Goal: Obtain resource: Obtain resource

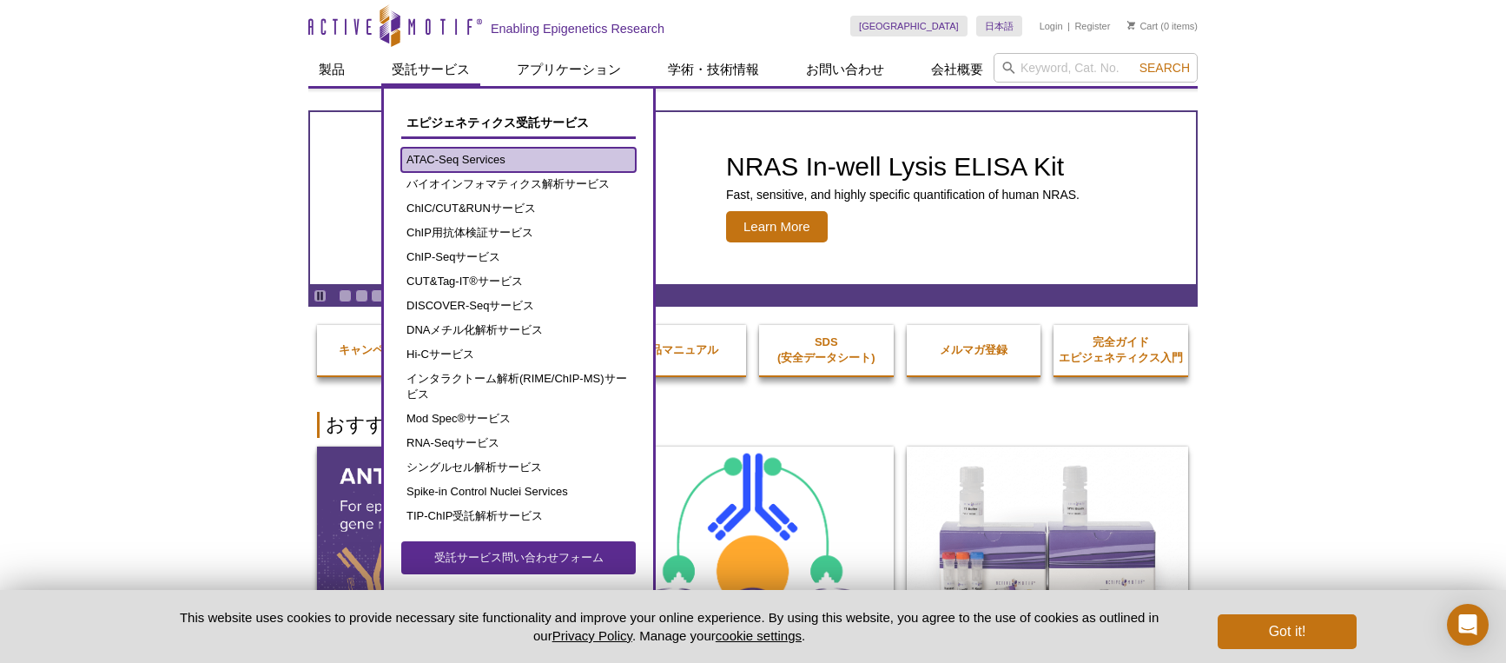
click at [526, 159] on link "ATAC-Seq Services" at bounding box center [518, 160] width 235 height 24
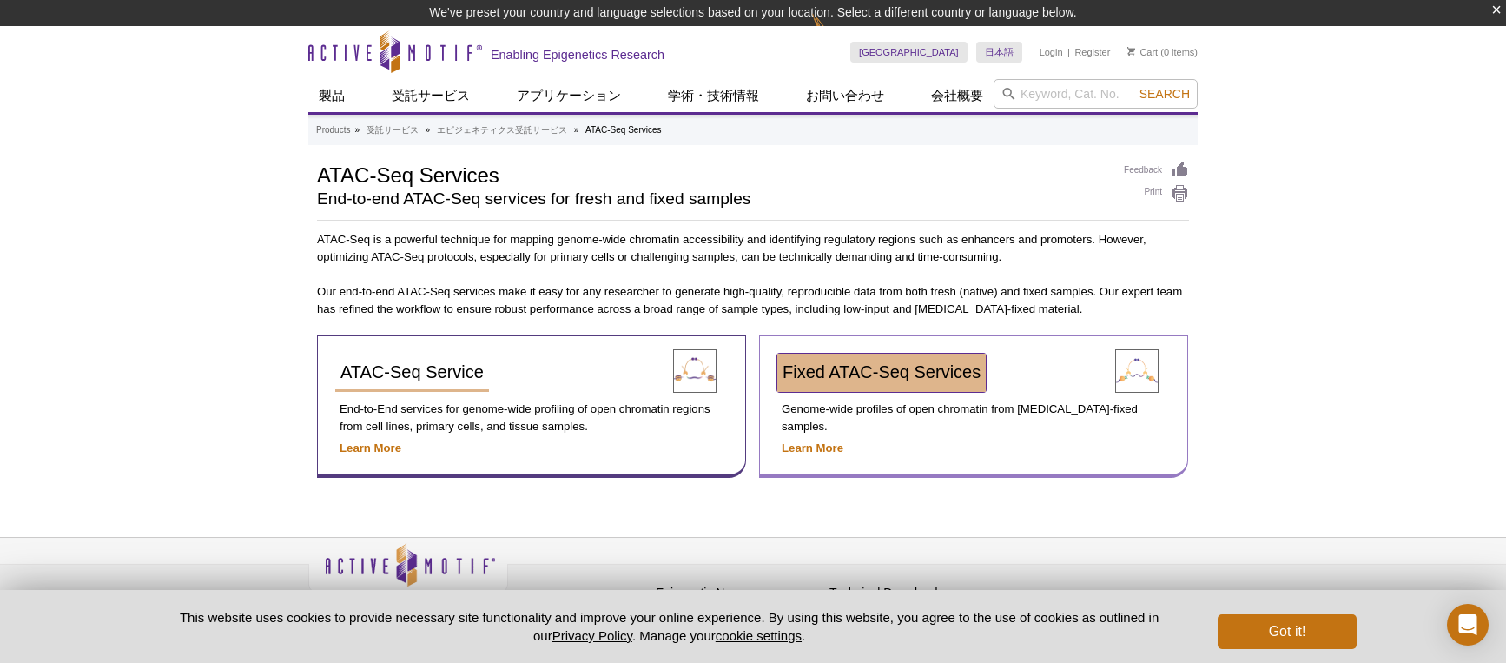
click at [868, 361] on link "Fixed ATAC-Seq Services" at bounding box center [881, 373] width 208 height 38
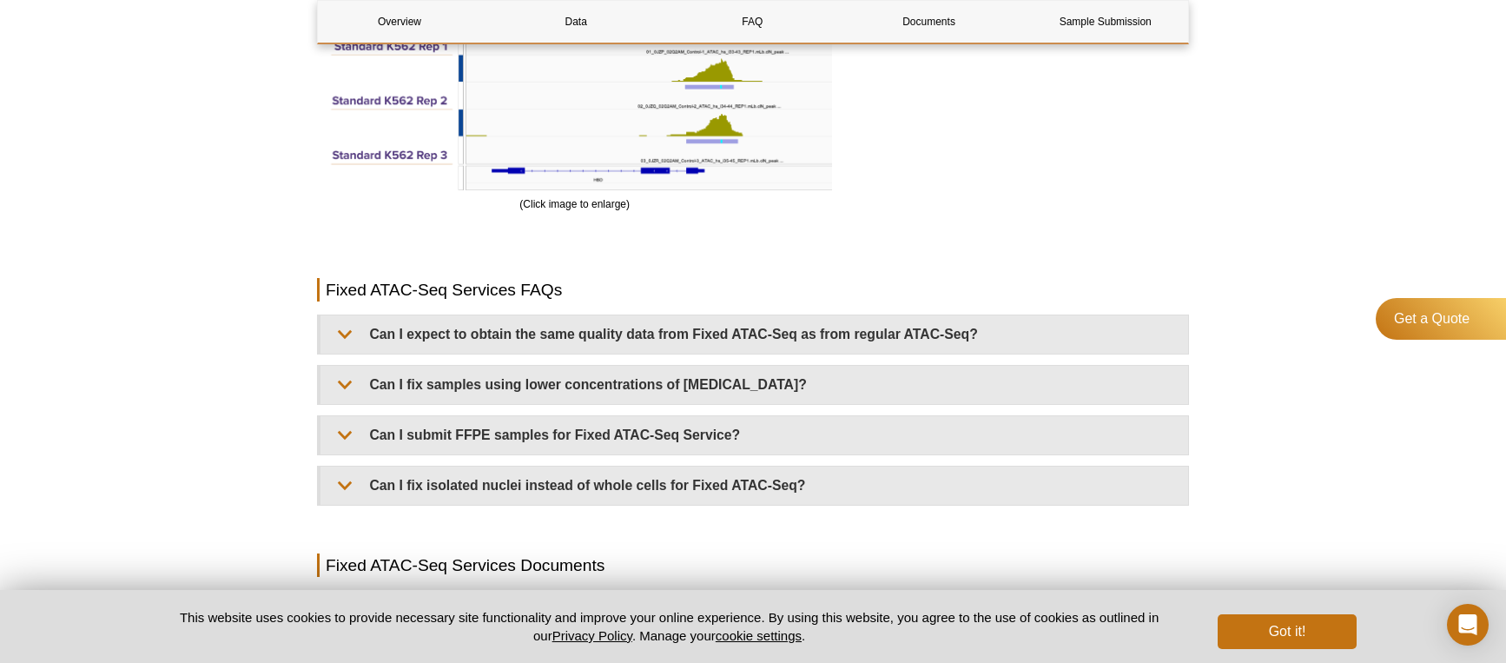
scroll to position [3301, 0]
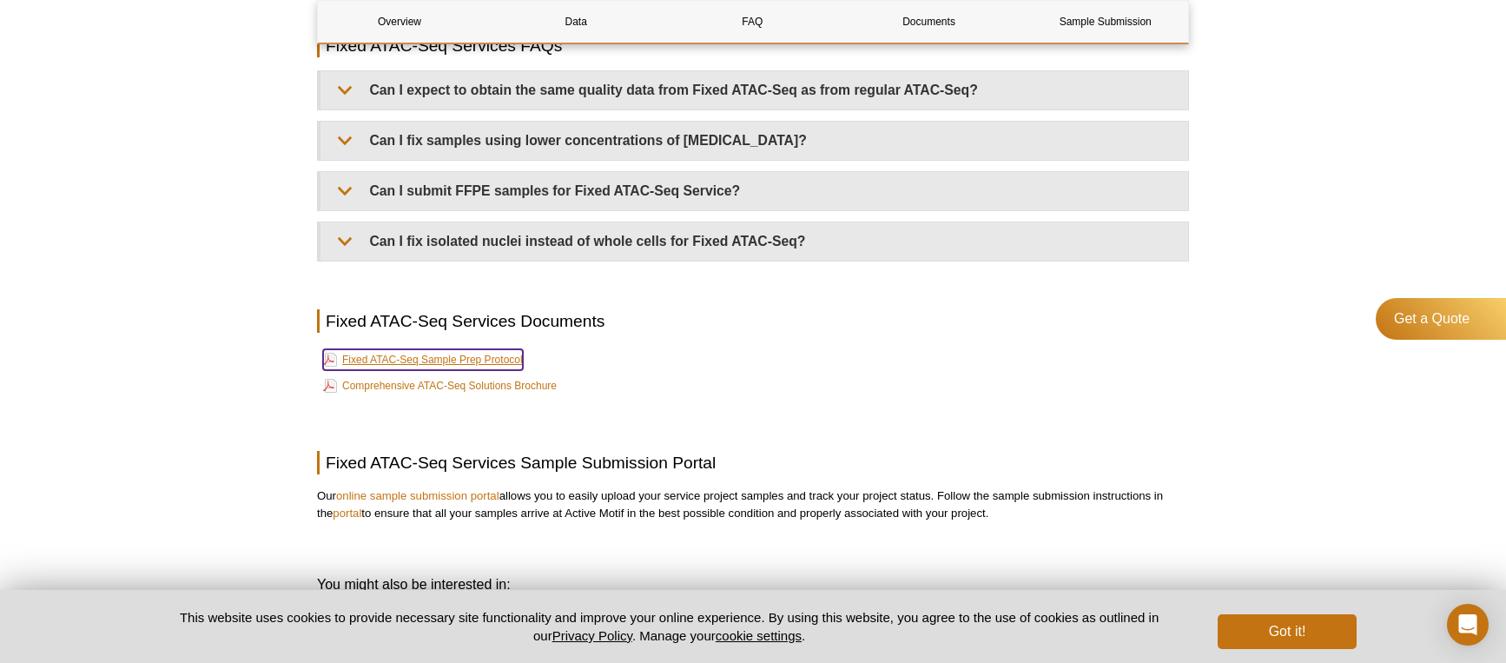
click at [397, 356] on link "Fixed ATAC-Seq Sample Prep Protocol" at bounding box center [423, 359] width 200 height 21
